Goal: Task Accomplishment & Management: Use online tool/utility

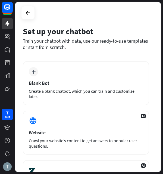
click at [57, 70] on div "plus Blank Bot Create a blank chatbot, which you can train and customize later." at bounding box center [86, 83] width 126 height 44
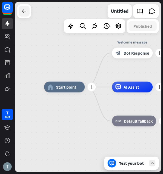
click at [22, 11] on icon at bounding box center [24, 11] width 7 height 7
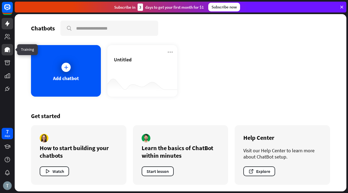
click at [6, 49] on icon at bounding box center [7, 49] width 5 height 5
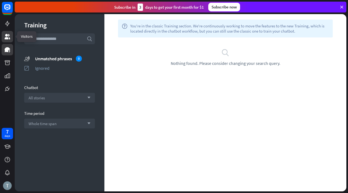
click at [8, 39] on icon at bounding box center [7, 36] width 7 height 7
